Goal: Task Accomplishment & Management: Manage account settings

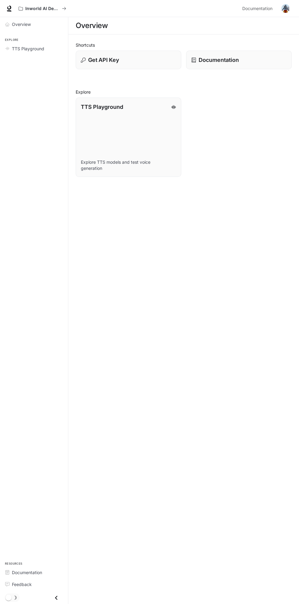
click at [285, 8] on img "button" at bounding box center [285, 8] width 9 height 9
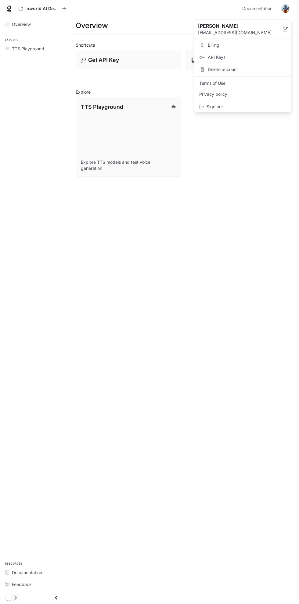
click at [272, 197] on div at bounding box center [149, 302] width 299 height 604
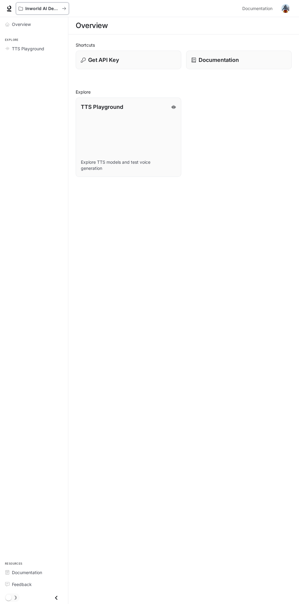
click at [33, 10] on p "Inworld AI Demos" at bounding box center [42, 8] width 34 height 5
click at [43, 48] on span "TTS Playground" at bounding box center [28, 48] width 32 height 6
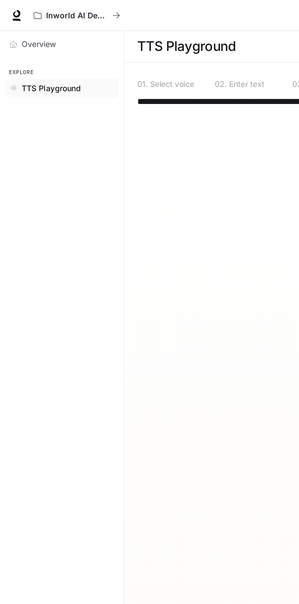
click at [28, 28] on link "Overview" at bounding box center [33, 24] width 63 height 11
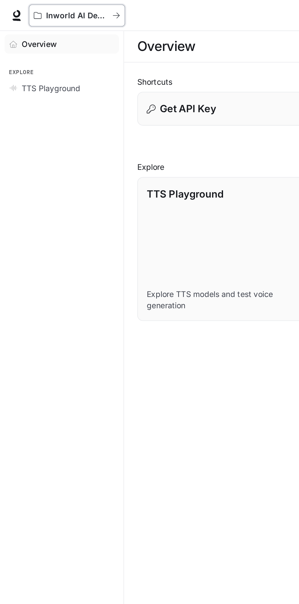
click at [28, 7] on p "Inworld AI Demos" at bounding box center [42, 8] width 34 height 5
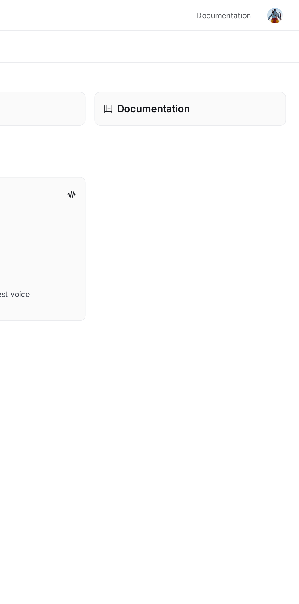
click at [290, 5] on button "button" at bounding box center [285, 8] width 12 height 12
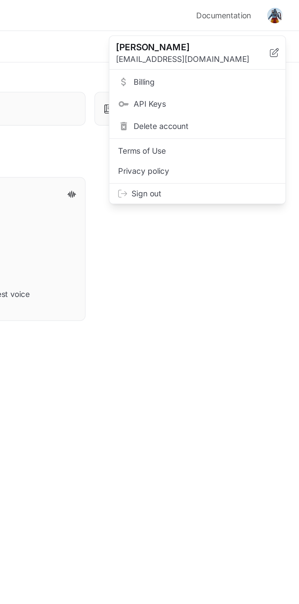
click at [286, 9] on div at bounding box center [149, 302] width 299 height 604
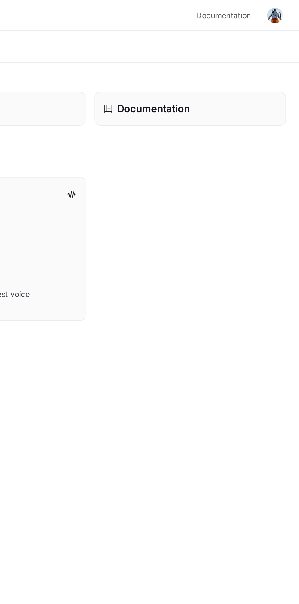
click at [287, 5] on img "button" at bounding box center [285, 8] width 9 height 9
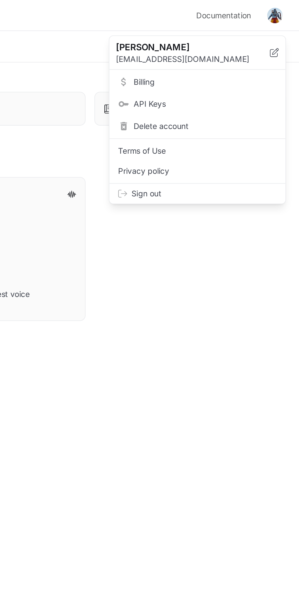
click at [256, 138] on div at bounding box center [149, 302] width 299 height 604
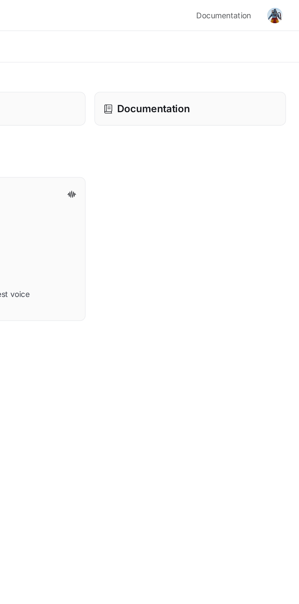
click at [231, 61] on p "Documentation" at bounding box center [218, 60] width 40 height 8
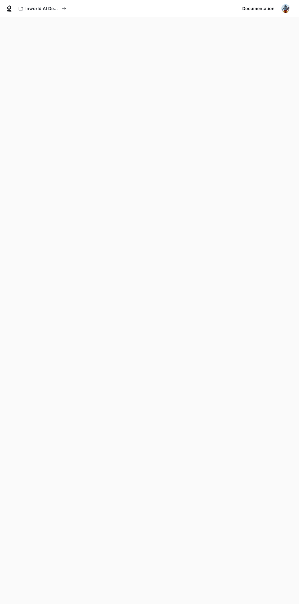
scroll to position [19, 0]
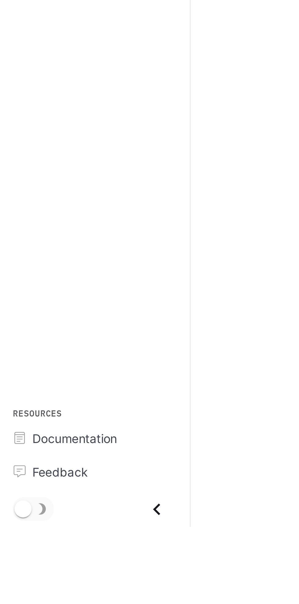
click at [59, 602] on icon "Close drawer" at bounding box center [56, 597] width 8 height 8
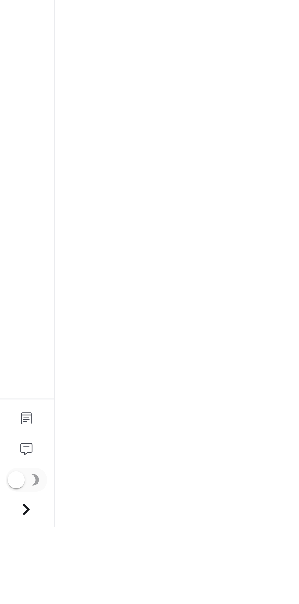
click at [11, 602] on icon "Open drawer" at bounding box center [9, 597] width 8 height 8
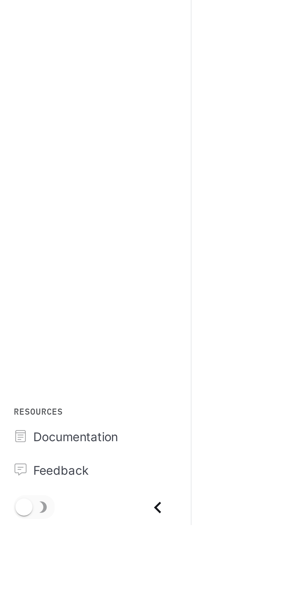
click at [42, 575] on span "Documentation" at bounding box center [27, 572] width 30 height 6
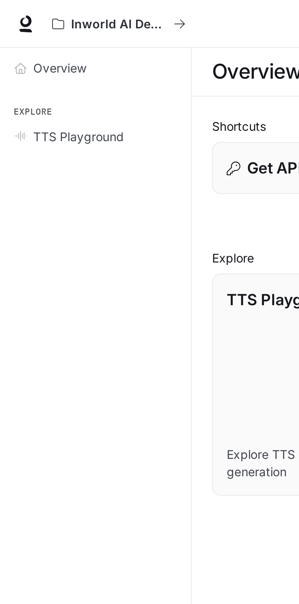
click at [41, 25] on div "Overview" at bounding box center [37, 24] width 51 height 6
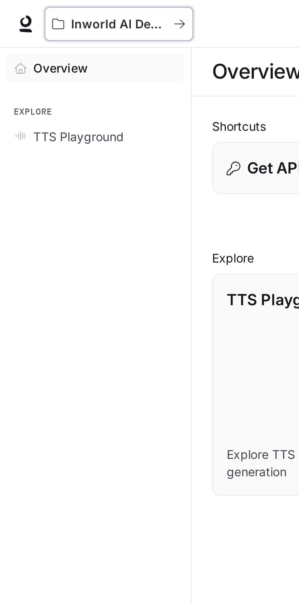
click at [66, 9] on icon "All workspaces" at bounding box center [64, 8] width 4 height 4
click at [63, 12] on button "Inworld AI Demos" at bounding box center [42, 8] width 53 height 12
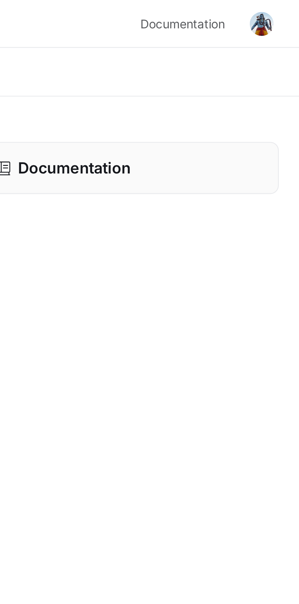
click at [287, 8] on img "button" at bounding box center [285, 8] width 9 height 9
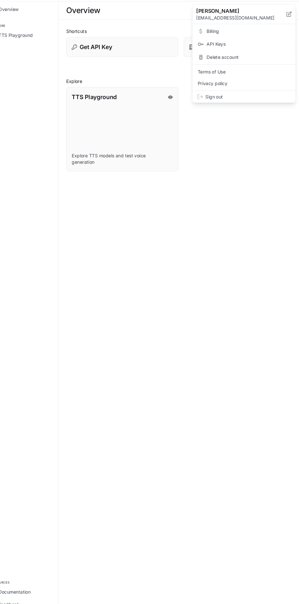
click at [217, 46] on span "Billing" at bounding box center [247, 45] width 79 height 6
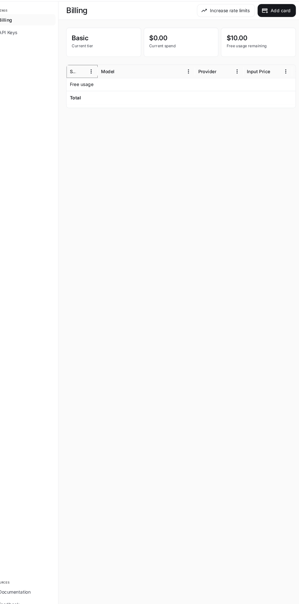
click at [102, 81] on icon "Menu" at bounding box center [99, 83] width 6 height 6
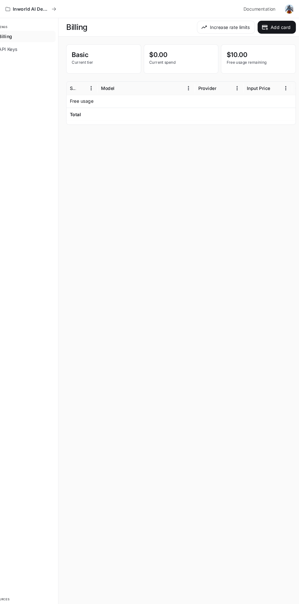
click at [171, 158] on main "Billing Increase rate limits Add card Basic Current tier $0.00 Current spend $1…" at bounding box center [183, 310] width 230 height 587
click at [187, 81] on icon "Menu" at bounding box center [190, 83] width 6 height 6
click at [194, 193] on main "Billing Increase rate limits Add card Basic Current tier $0.00 Current spend $1…" at bounding box center [183, 310] width 230 height 587
click at [233, 81] on icon "Menu" at bounding box center [236, 83] width 6 height 6
click at [230, 231] on main "Billing Increase rate limits Add card Basic Current tier $0.00 Current spend $1…" at bounding box center [183, 310] width 230 height 587
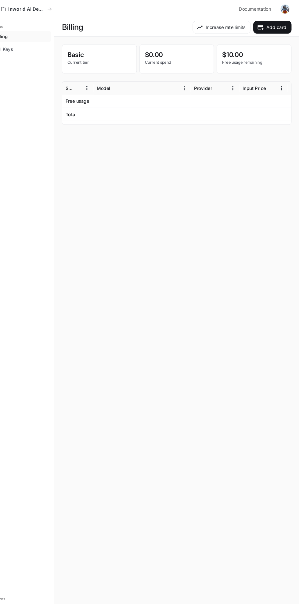
click at [284, 9] on img "button" at bounding box center [285, 8] width 9 height 9
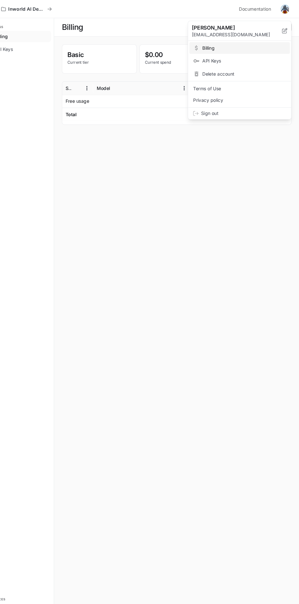
click at [232, 143] on div at bounding box center [149, 302] width 299 height 604
